Goal: Information Seeking & Learning: Learn about a topic

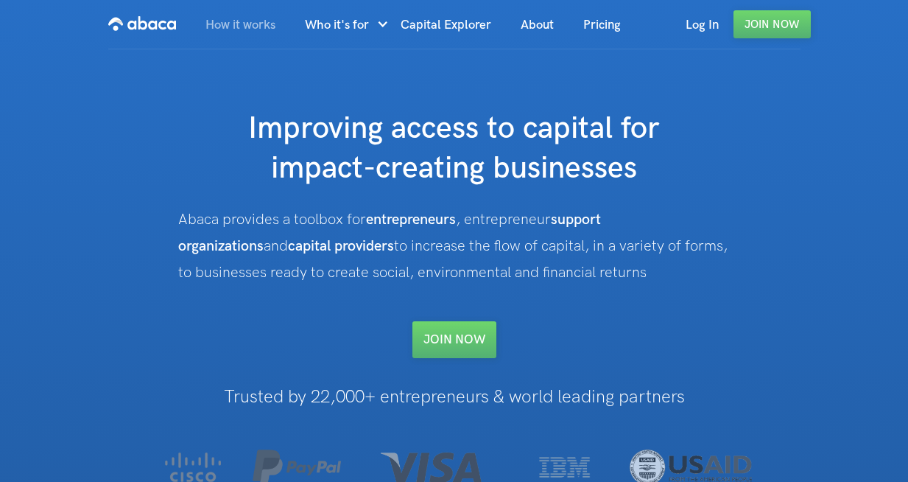
click at [253, 22] on link "How it works" at bounding box center [240, 25] width 99 height 50
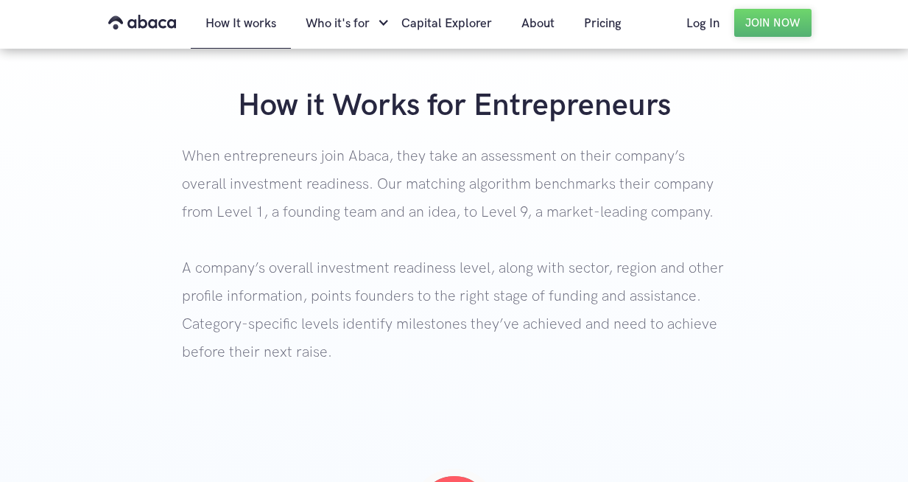
scroll to position [460, 0]
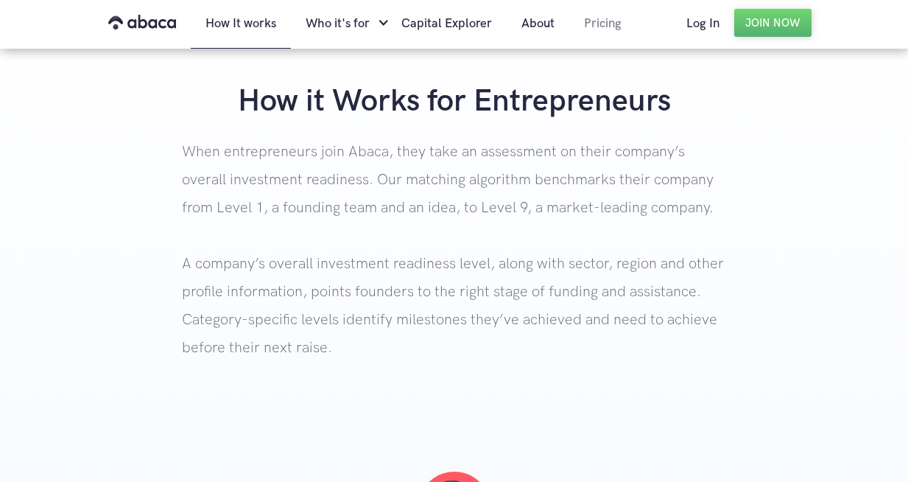
click at [611, 35] on link "Pricing" at bounding box center [602, 24] width 67 height 50
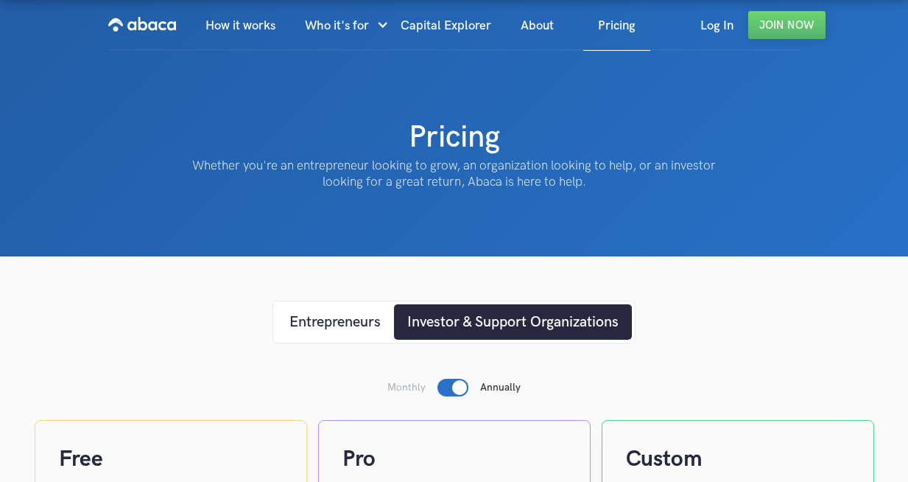
click at [534, 326] on div "Investor & Support Organizations" at bounding box center [512, 322] width 211 height 22
